Goal: Navigation & Orientation: Find specific page/section

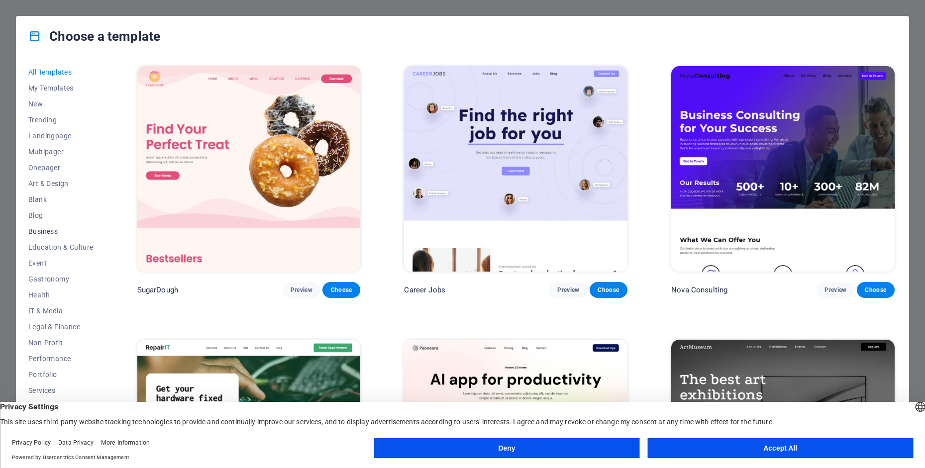
click at [50, 232] on span "Business" at bounding box center [60, 231] width 65 height 8
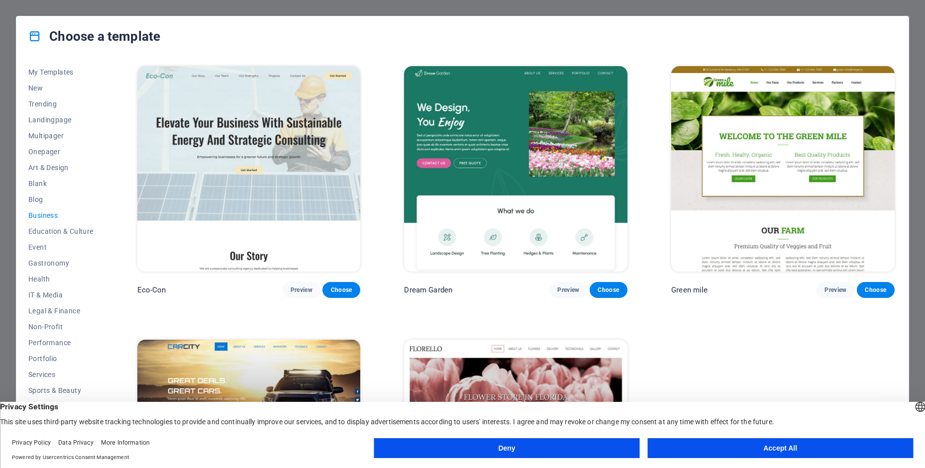
scroll to position [22, 0]
click at [49, 369] on span "Services" at bounding box center [60, 368] width 65 height 8
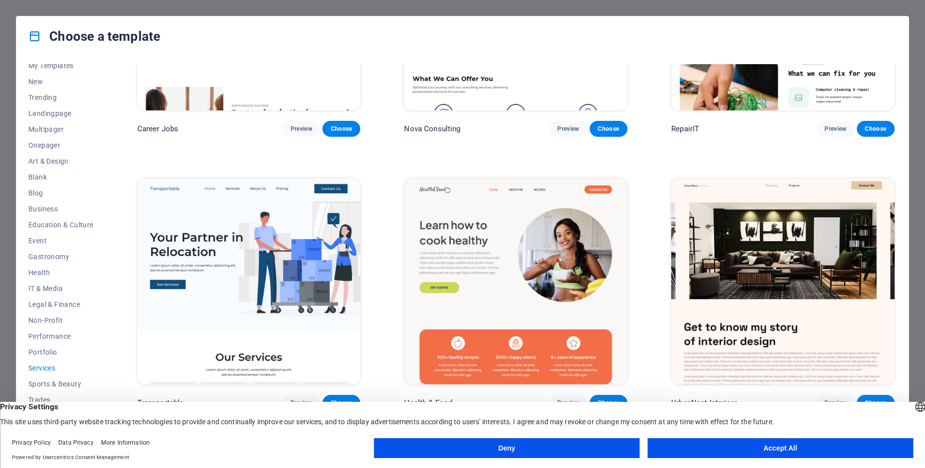
scroll to position [199, 0]
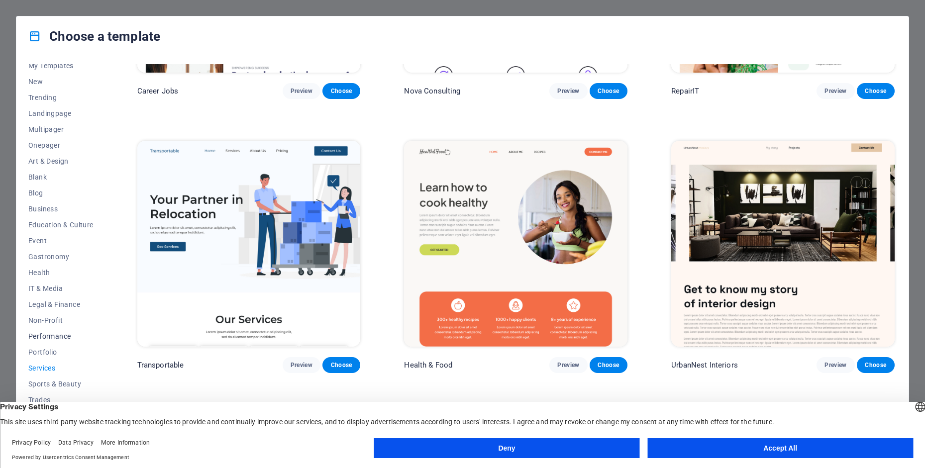
click at [53, 335] on span "Performance" at bounding box center [60, 336] width 65 height 8
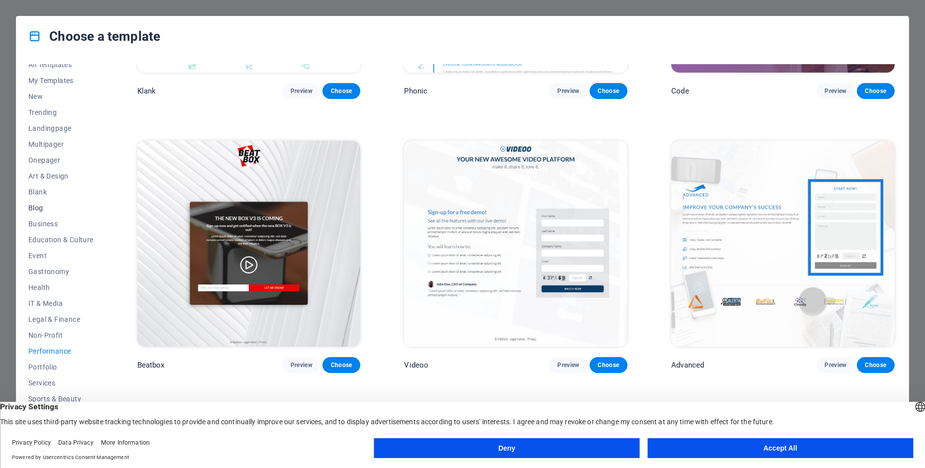
scroll to position [0, 0]
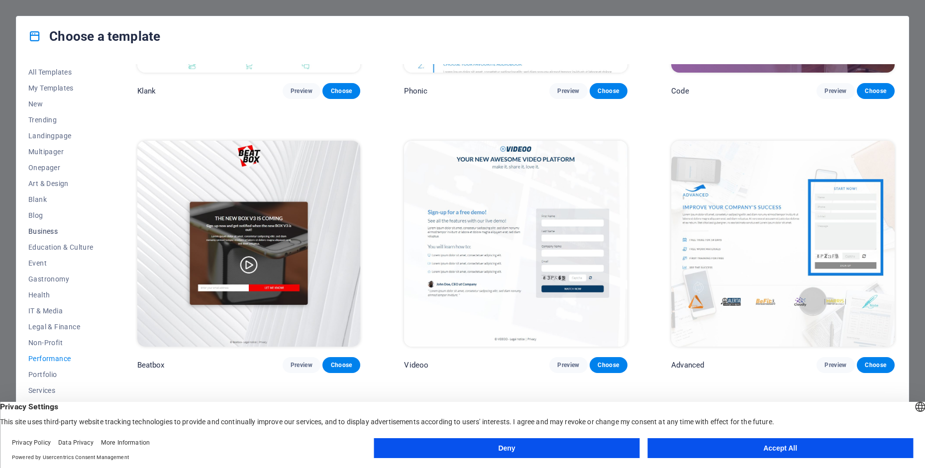
click at [41, 229] on span "Business" at bounding box center [60, 231] width 65 height 8
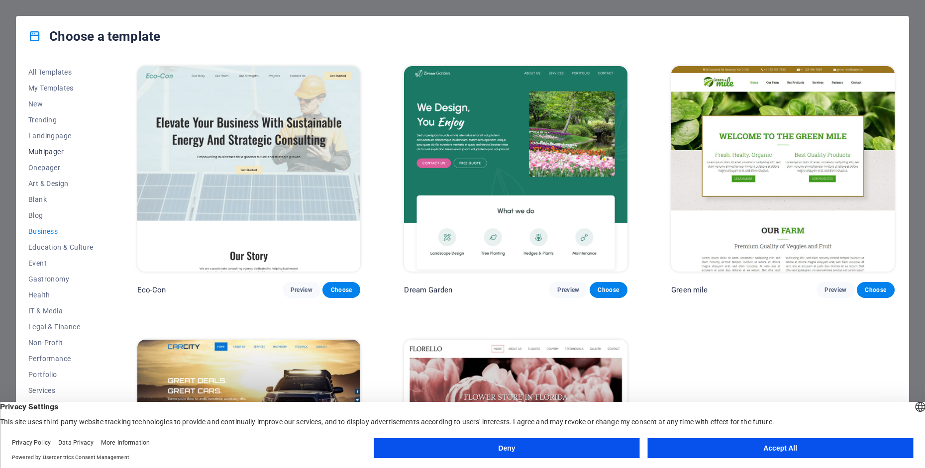
click at [49, 152] on span "Multipager" at bounding box center [60, 152] width 65 height 8
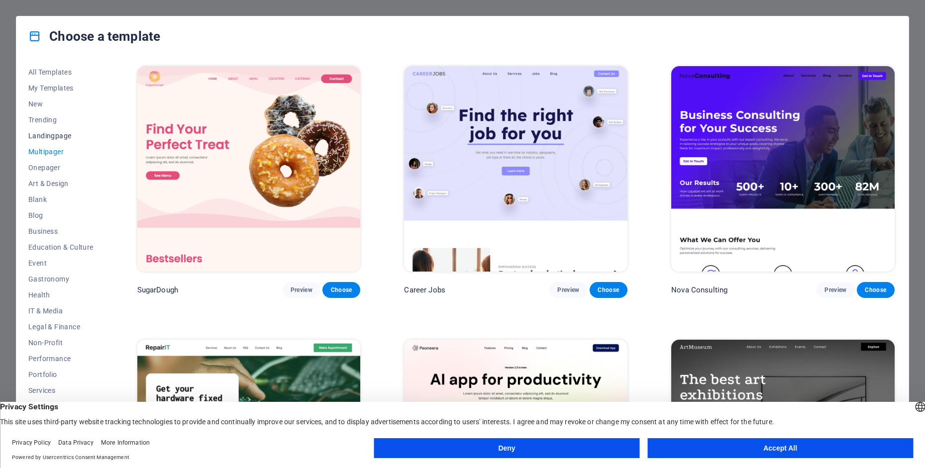
click at [45, 134] on span "Landingpage" at bounding box center [60, 136] width 65 height 8
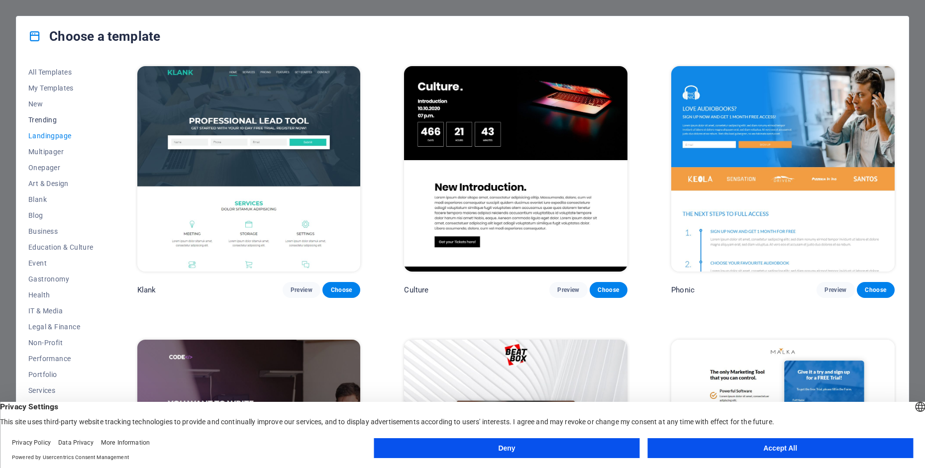
click at [43, 124] on button "Trending" at bounding box center [60, 120] width 65 height 16
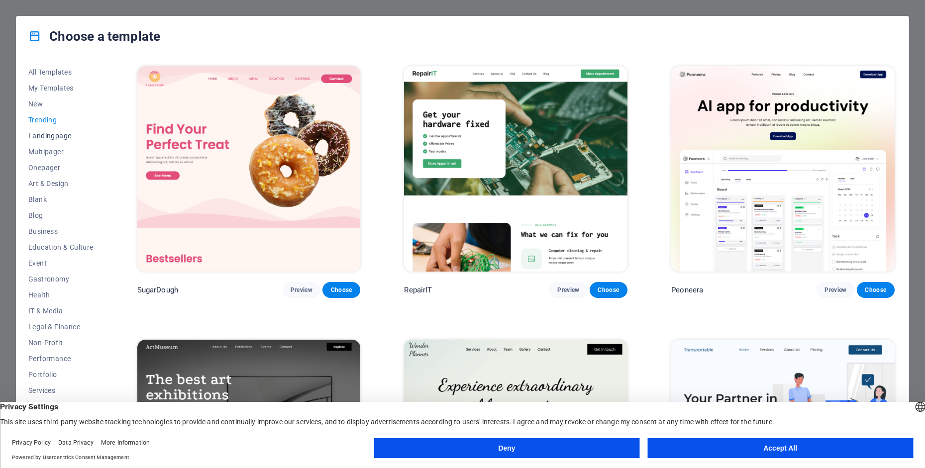
click at [52, 135] on span "Landingpage" at bounding box center [60, 136] width 65 height 8
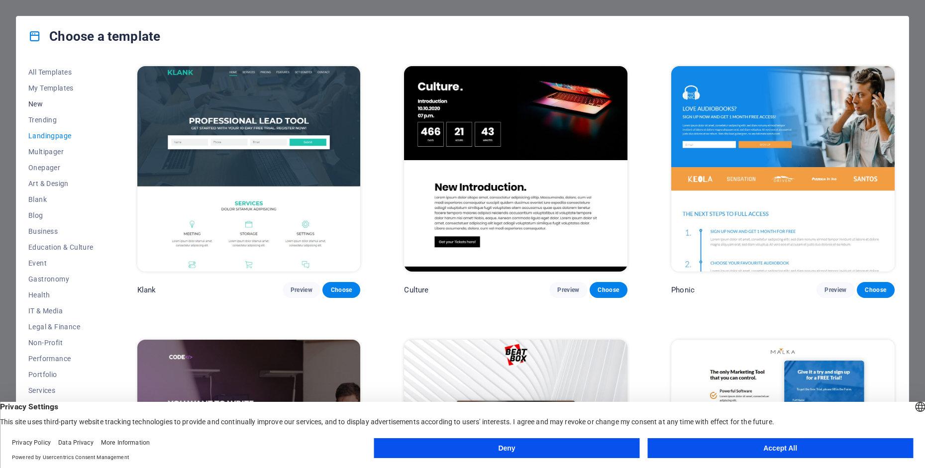
click at [34, 104] on span "New" at bounding box center [60, 104] width 65 height 8
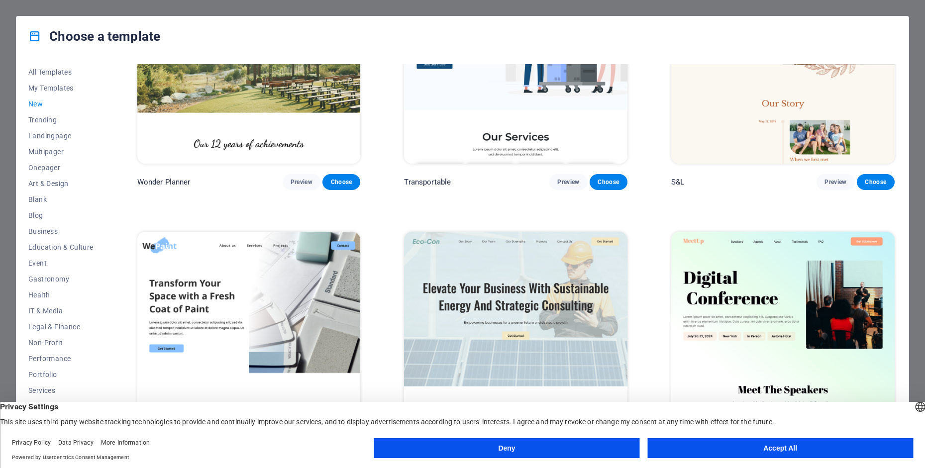
scroll to position [498, 0]
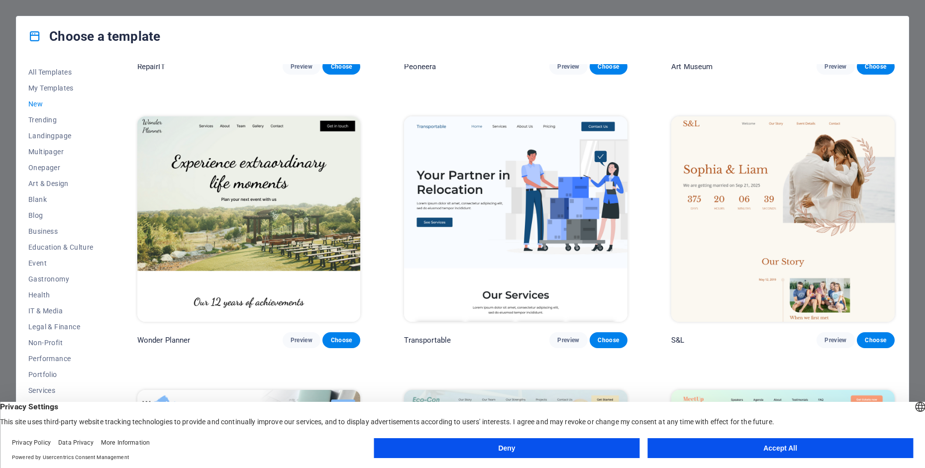
click at [508, 232] on img at bounding box center [515, 218] width 223 height 205
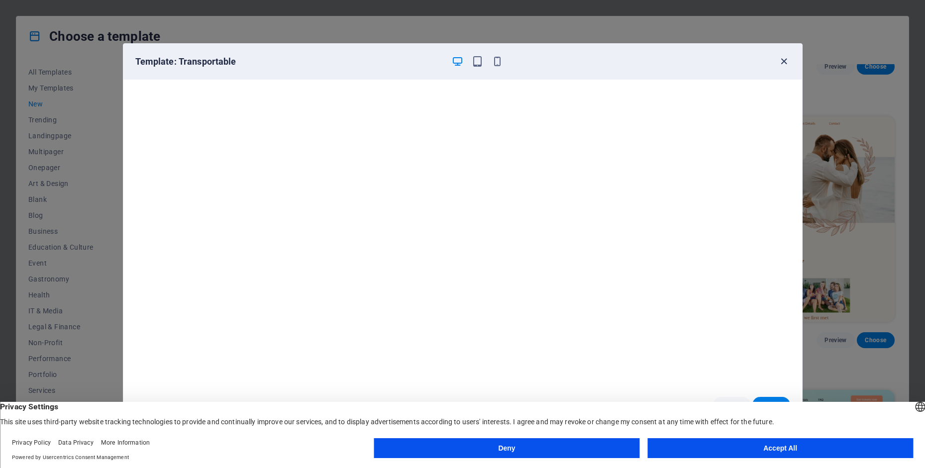
click at [788, 62] on icon "button" at bounding box center [783, 61] width 11 height 11
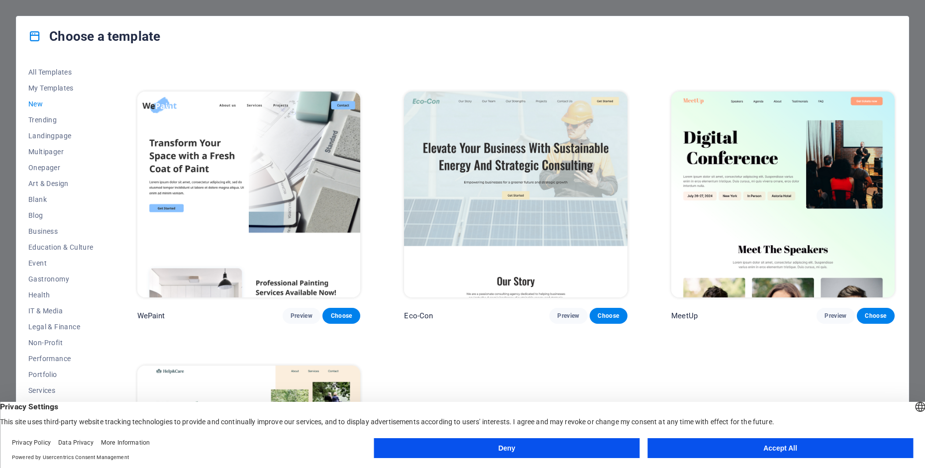
scroll to position [948, 0]
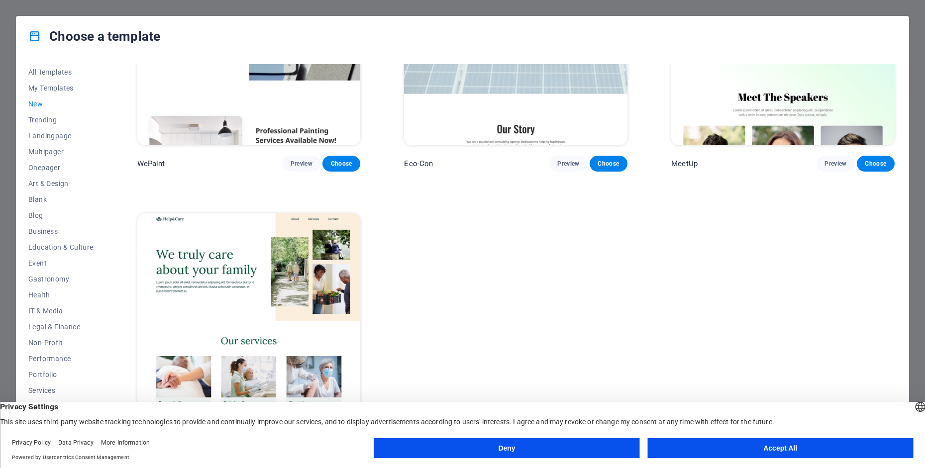
click at [566, 446] on button "Deny" at bounding box center [507, 448] width 266 height 20
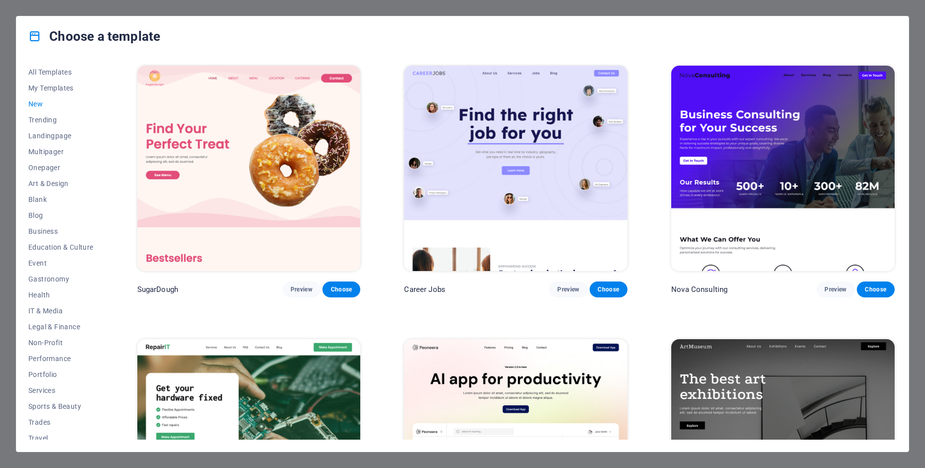
scroll to position [0, 0]
click at [63, 68] on span "All Templates" at bounding box center [60, 72] width 65 height 8
